Goal: Find specific page/section: Find specific page/section

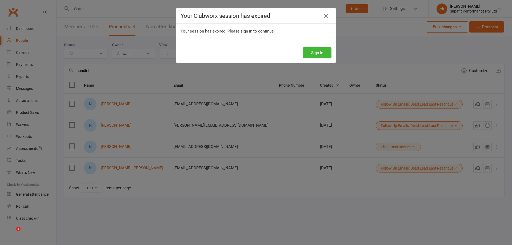
select select "100"
click at [317, 53] on button "Sign In" at bounding box center [317, 52] width 29 height 11
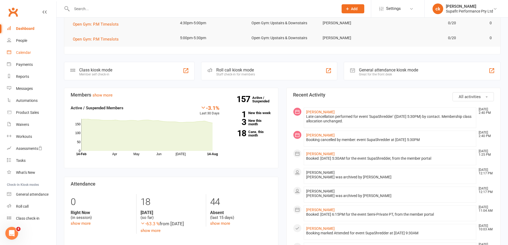
click at [24, 54] on div "Calendar" at bounding box center [23, 52] width 15 height 4
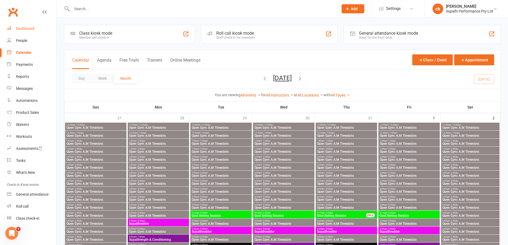
click at [27, 28] on div "Dashboard" at bounding box center [25, 28] width 18 height 4
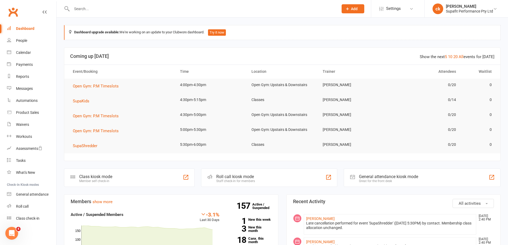
scroll to position [133, 0]
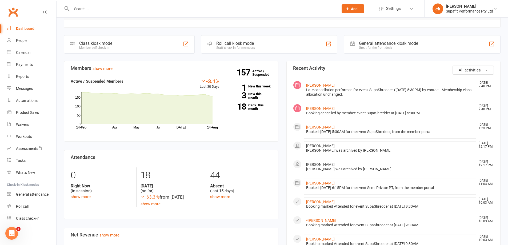
click at [83, 11] on input "text" at bounding box center [202, 8] width 264 height 7
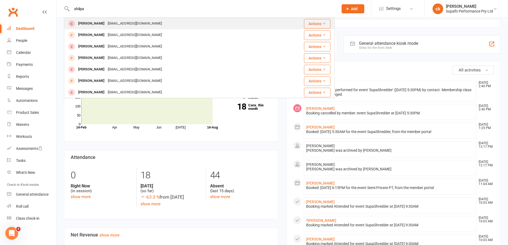
type input "shilpa"
click at [93, 23] on div "[PERSON_NAME]" at bounding box center [91, 24] width 30 height 8
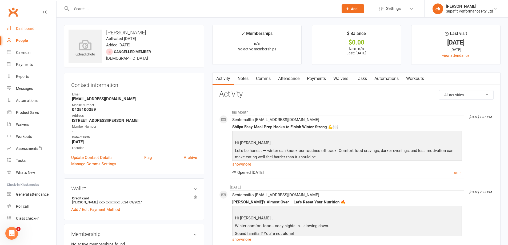
click at [25, 27] on div "Dashboard" at bounding box center [25, 28] width 18 height 4
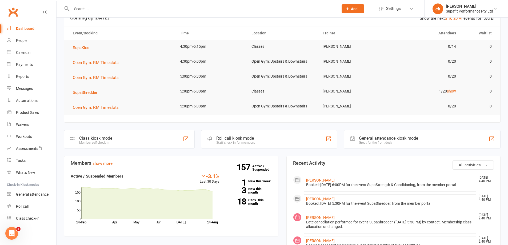
scroll to position [80, 0]
